Goal: Information Seeking & Learning: Learn about a topic

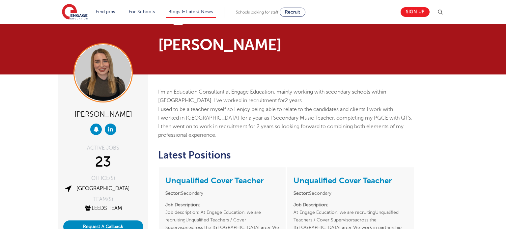
click at [175, 14] on li "Blogs & Latest News" at bounding box center [191, 12] width 50 height 11
click at [198, 12] on link "Blogs & Latest News" at bounding box center [190, 11] width 45 height 5
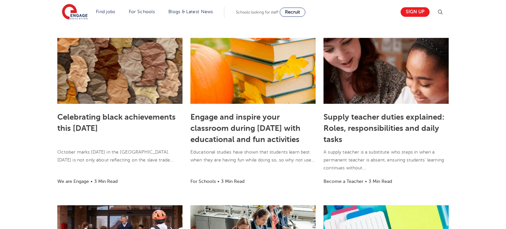
scroll to position [320, 0]
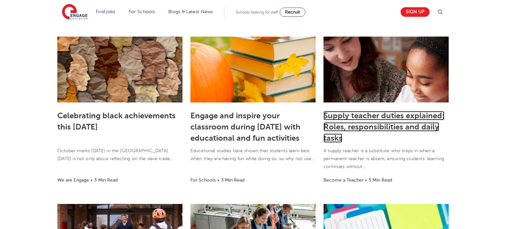
click at [365, 118] on link "Supply teacher duties explained: Roles, responsibilities and daily tasks" at bounding box center [384, 127] width 121 height 32
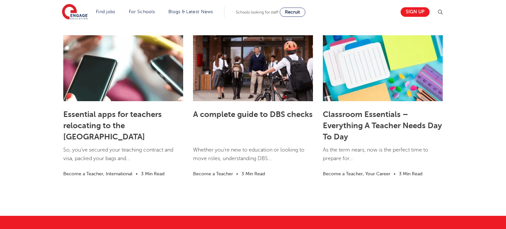
scroll to position [1165, 0]
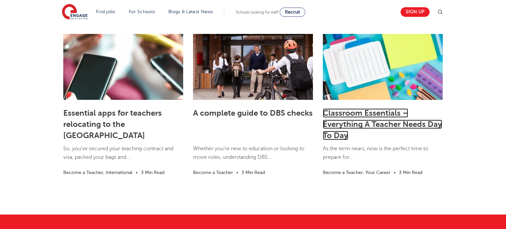
click at [390, 129] on link "Classroom Essentials – Everything A Teacher Needs Day To Day" at bounding box center [382, 124] width 119 height 32
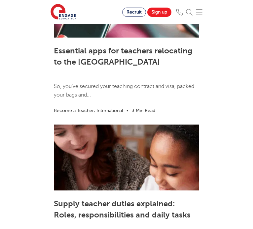
scroll to position [1431, 0]
